Goal: Task Accomplishment & Management: Manage account settings

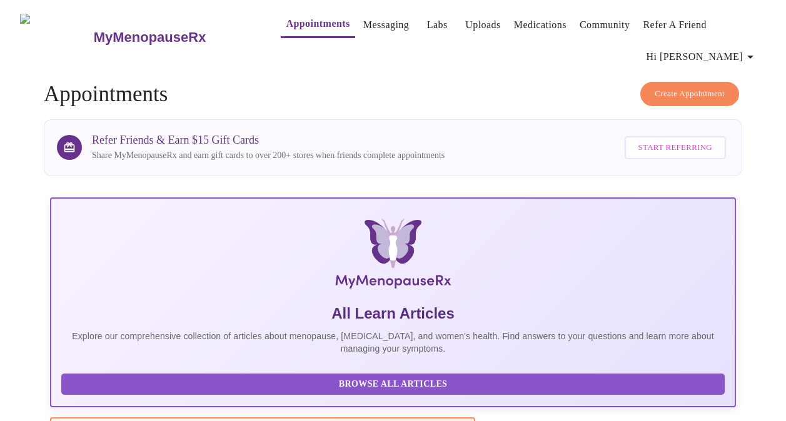
scroll to position [87, 0]
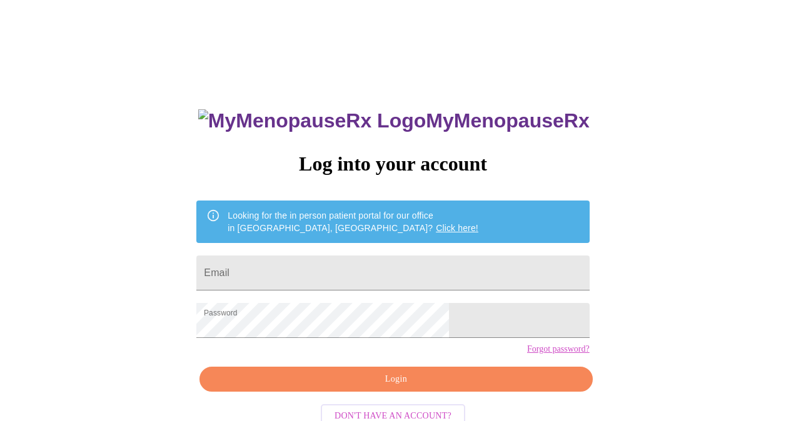
scroll to position [34, 0]
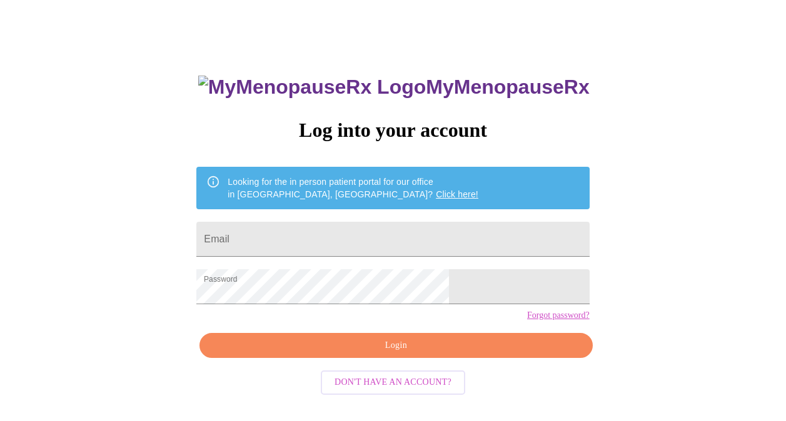
click at [333, 236] on input "Email" at bounding box center [392, 239] width 393 height 35
type input "robiana@gmail.com"
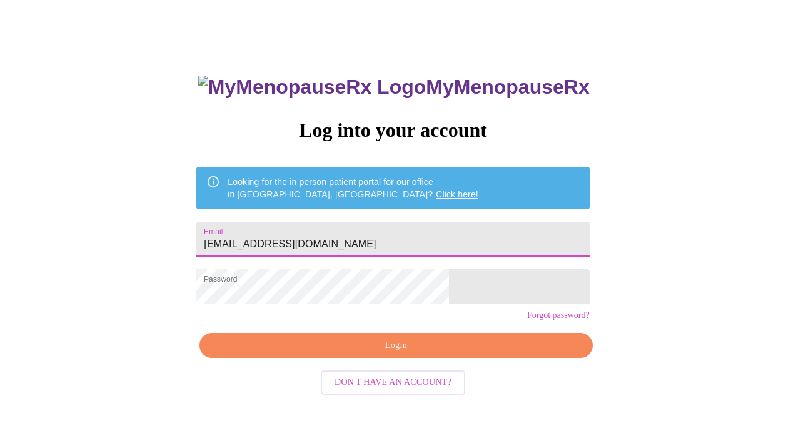
click at [360, 354] on span "Login" at bounding box center [396, 346] width 364 height 16
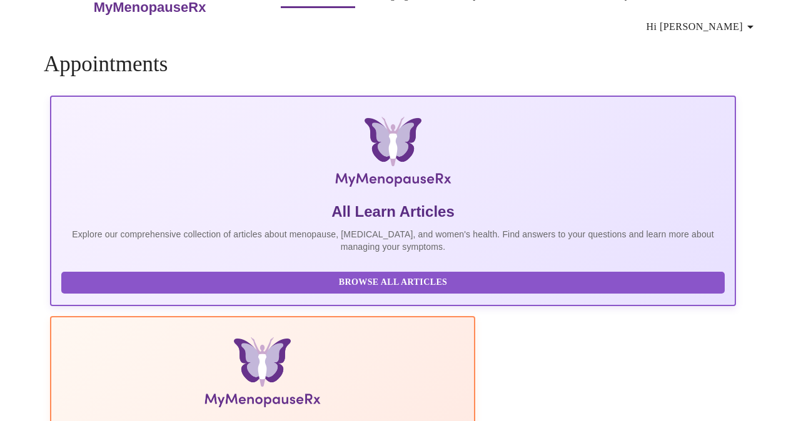
scroll to position [33, 0]
